Goal: Task Accomplishment & Management: Manage account settings

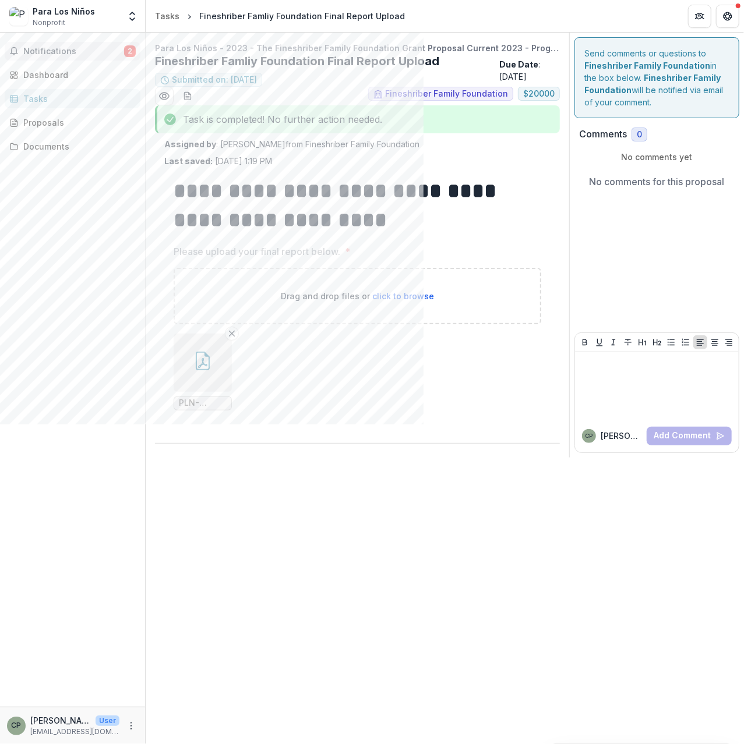
click at [58, 57] on button "Notifications 2" at bounding box center [73, 51] width 136 height 19
click at [57, 72] on div "Dashboard" at bounding box center [77, 75] width 108 height 12
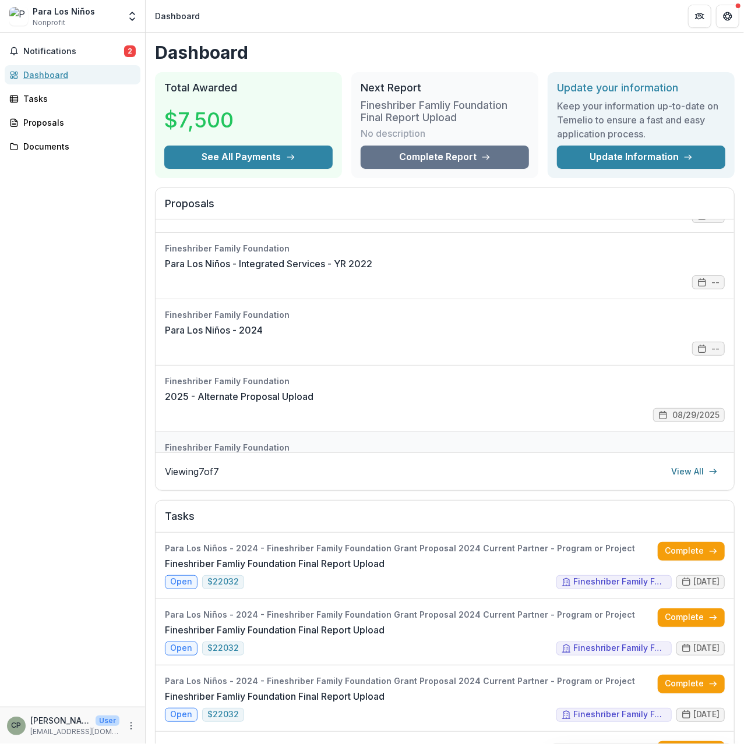
scroll to position [203, 0]
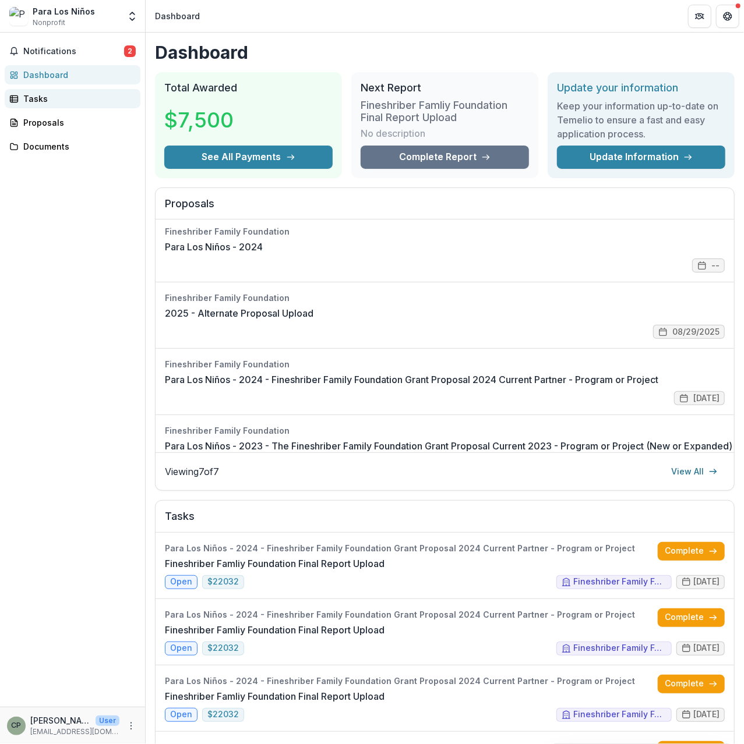
click at [58, 97] on div "Tasks" at bounding box center [77, 99] width 108 height 12
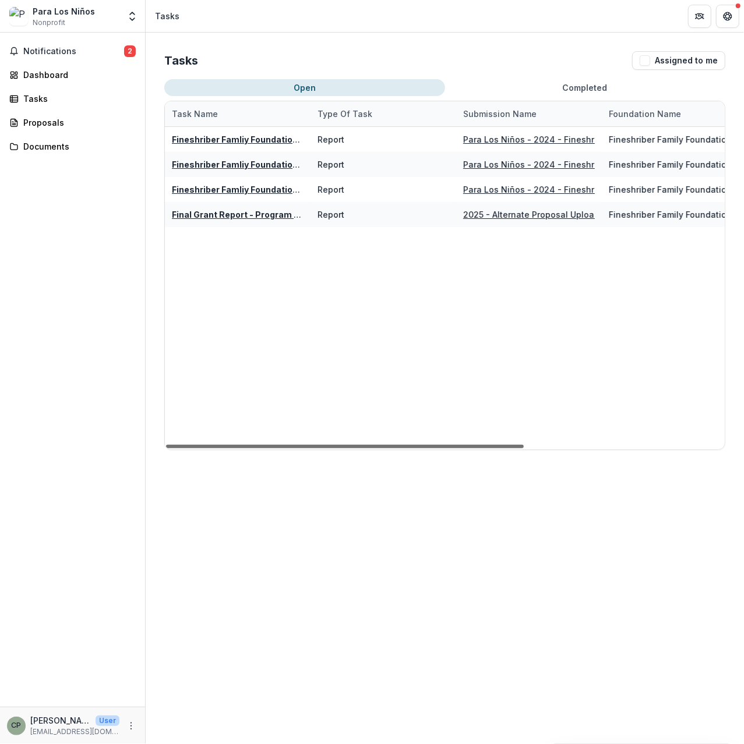
drag, startPoint x: 365, startPoint y: 444, endPoint x: 223, endPoint y: 448, distance: 141.6
click at [223, 448] on div at bounding box center [345, 446] width 358 height 3
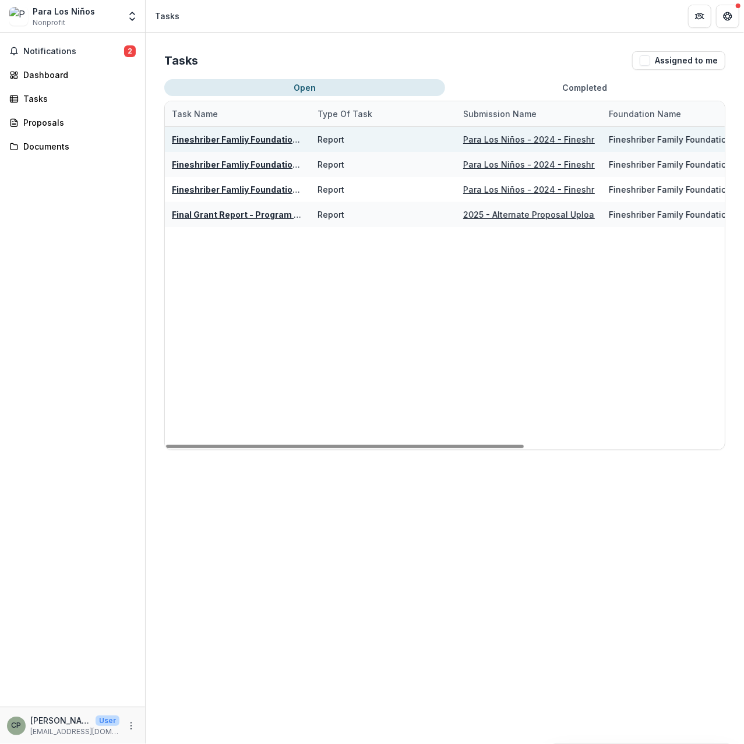
click at [270, 143] on u "Fineshriber Famliy Foundation Final Report Upload" at bounding box center [276, 140] width 209 height 10
